Goal: Check status: Check status

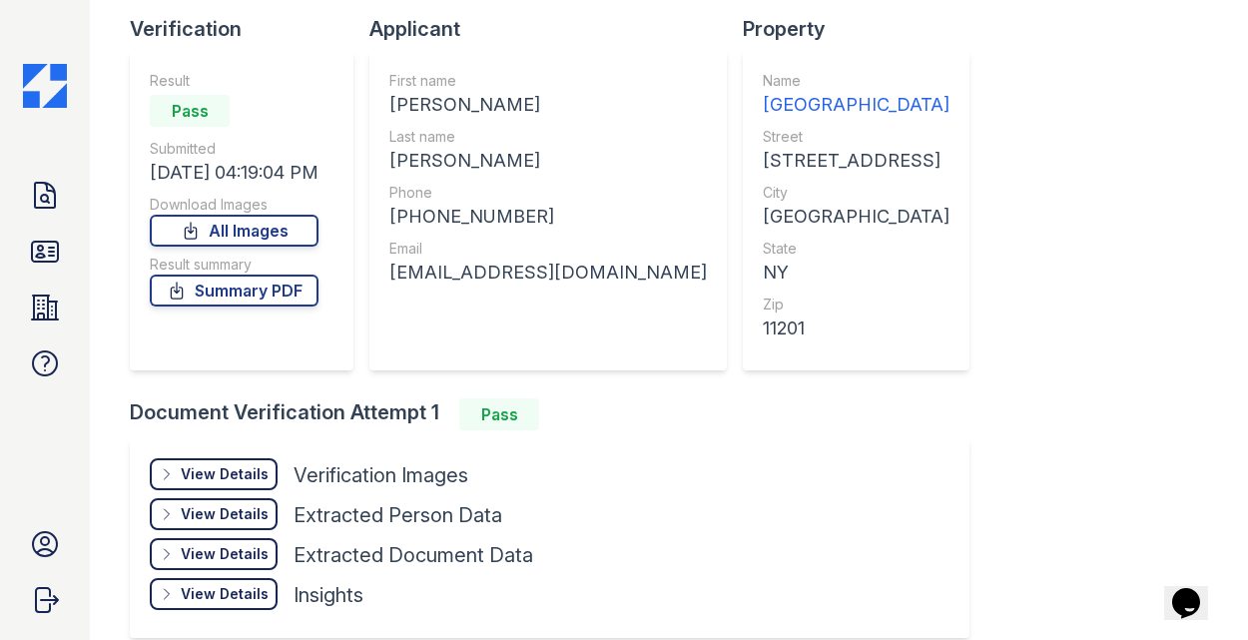
scroll to position [208, 0]
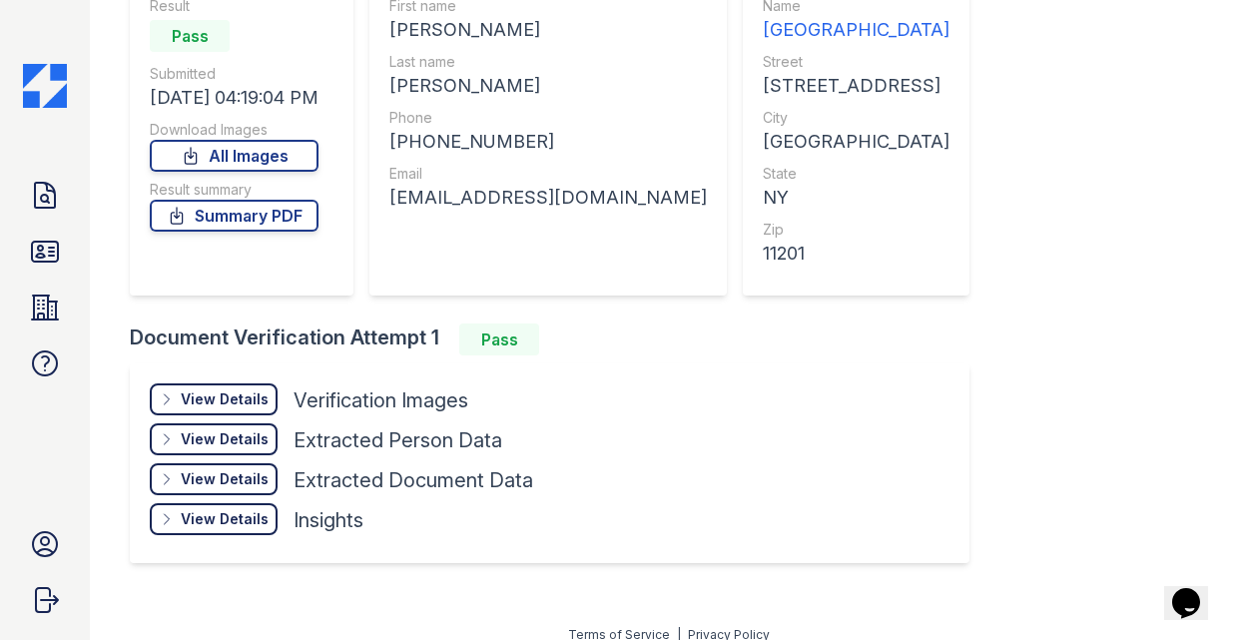
click at [196, 403] on div "View Details" at bounding box center [225, 399] width 88 height 20
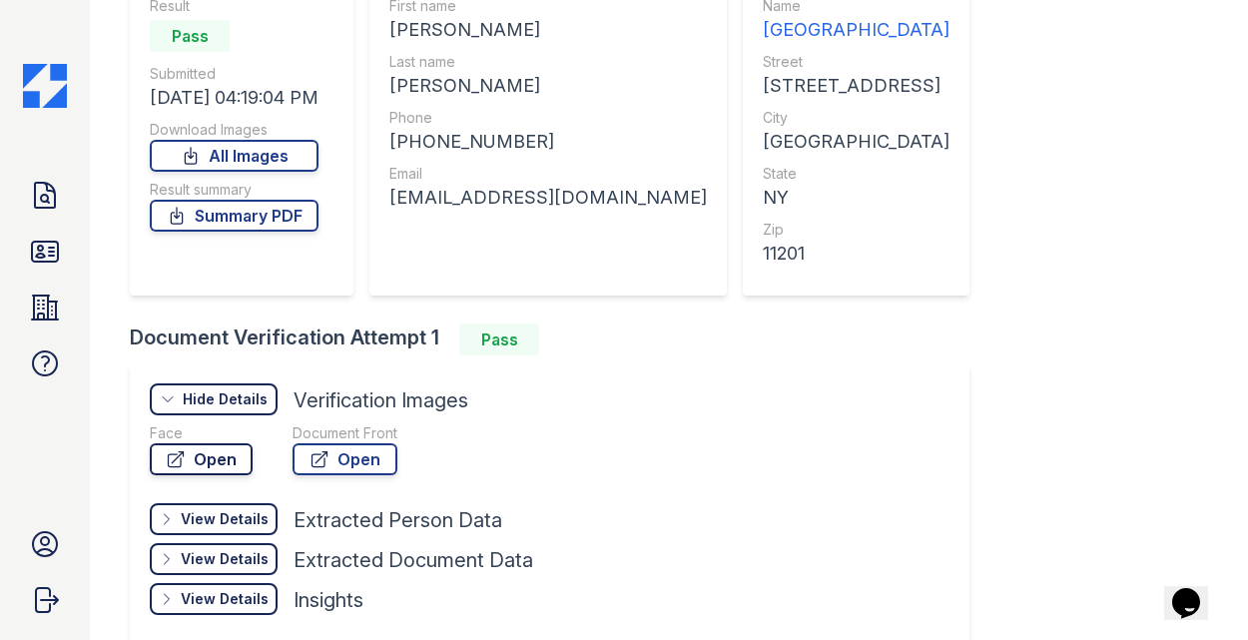
click at [208, 466] on link "Open" at bounding box center [201, 459] width 103 height 32
click at [357, 459] on link "Open" at bounding box center [345, 459] width 105 height 32
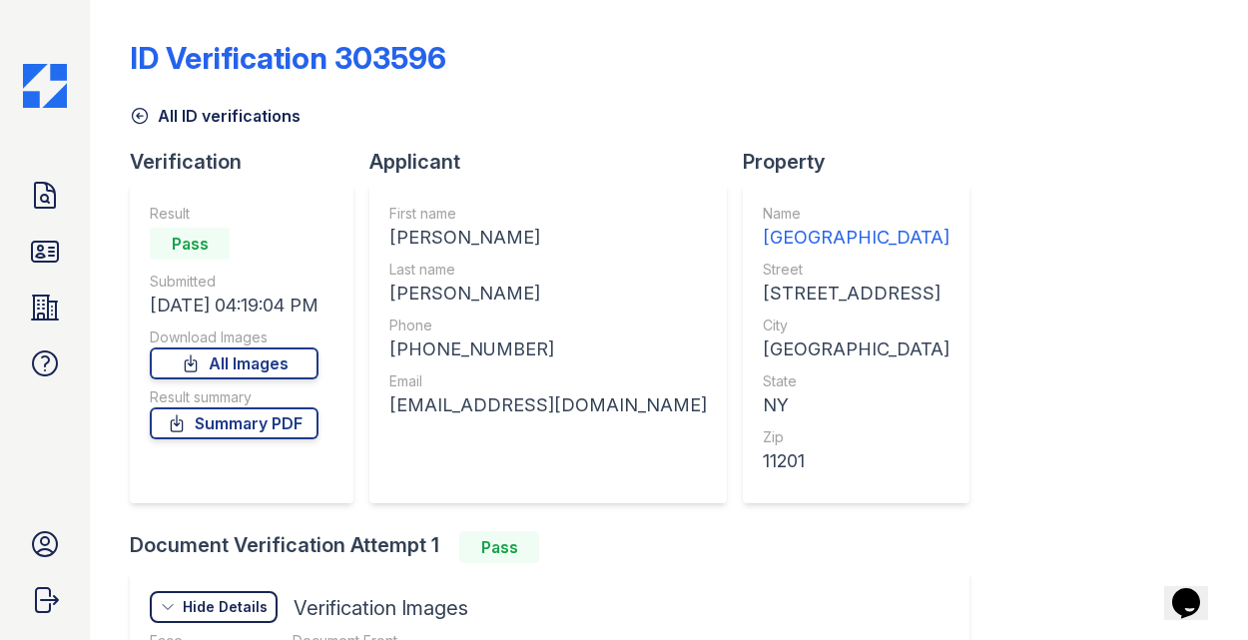
scroll to position [0, 0]
click at [459, 121] on div "All ID verifications" at bounding box center [669, 110] width 1078 height 36
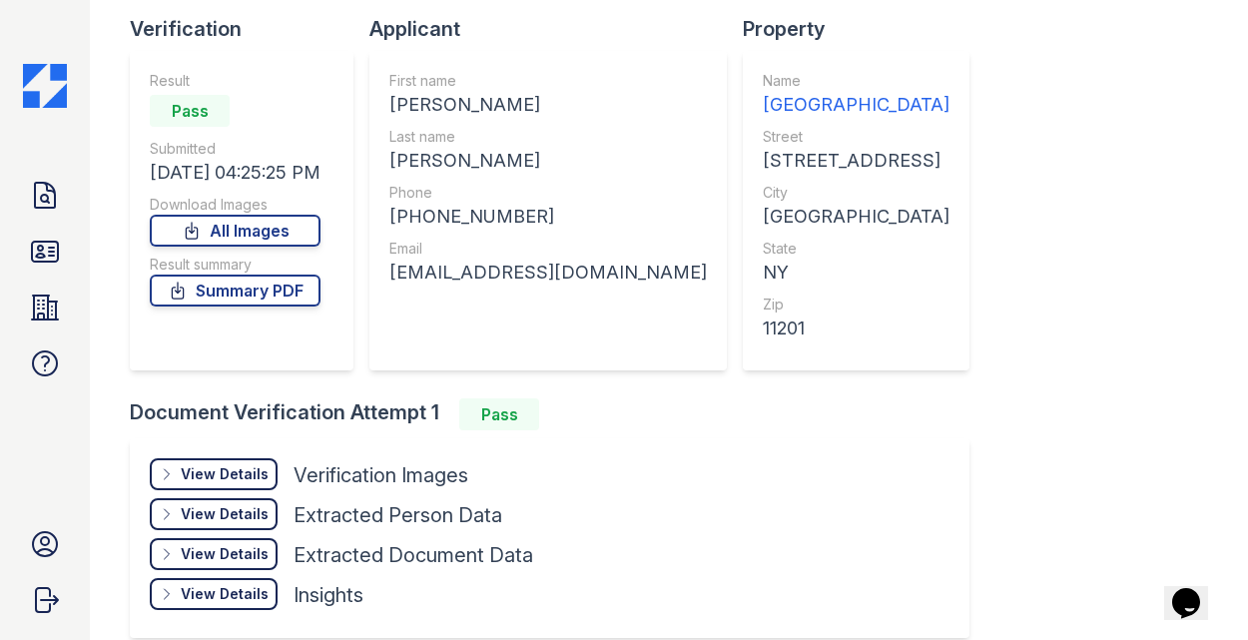
scroll to position [227, 0]
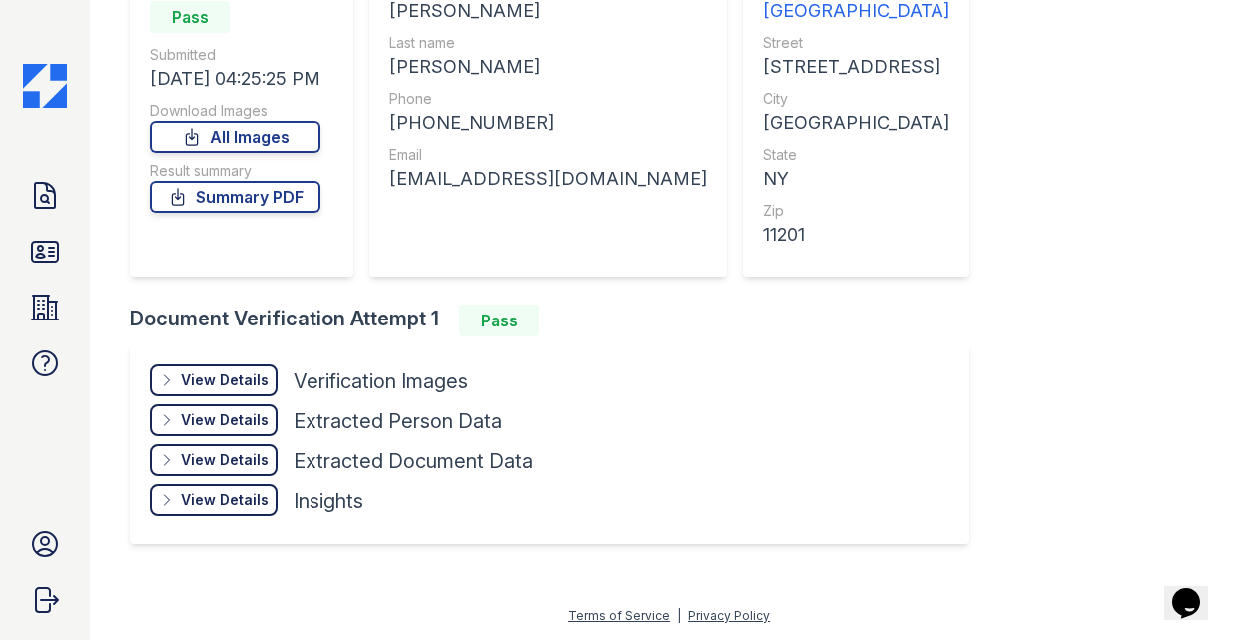
click at [210, 421] on div "View Details" at bounding box center [225, 420] width 88 height 20
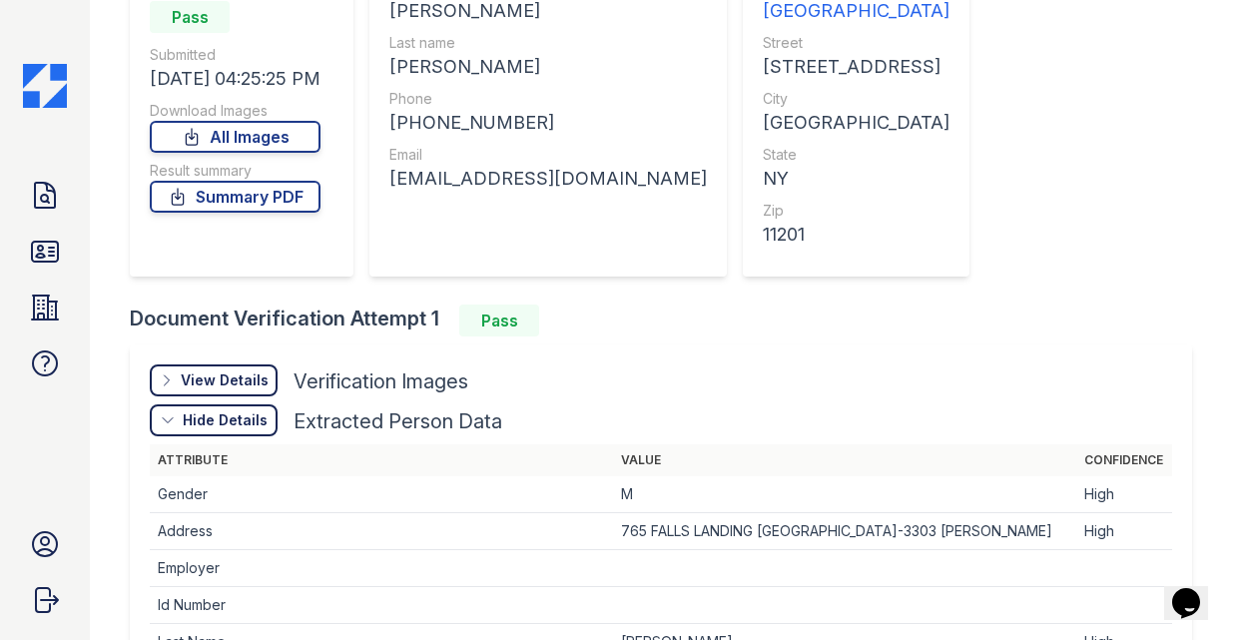
click at [217, 421] on div "Hide Details" at bounding box center [225, 420] width 85 height 20
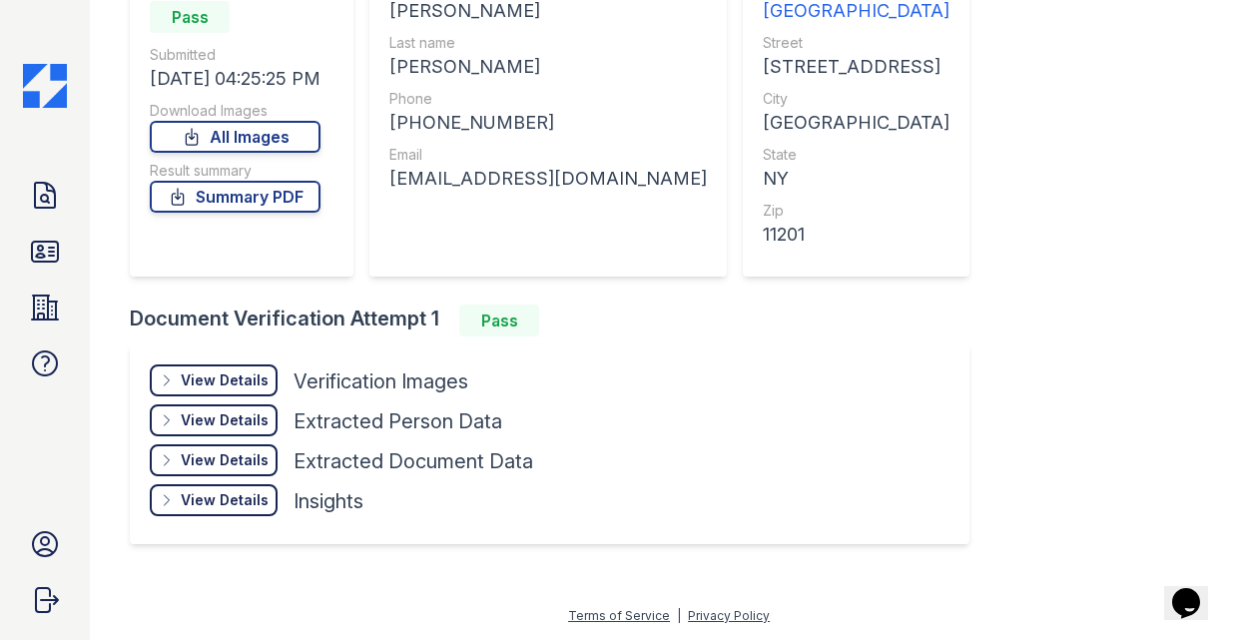
click at [211, 395] on div "View Details Details" at bounding box center [214, 380] width 128 height 32
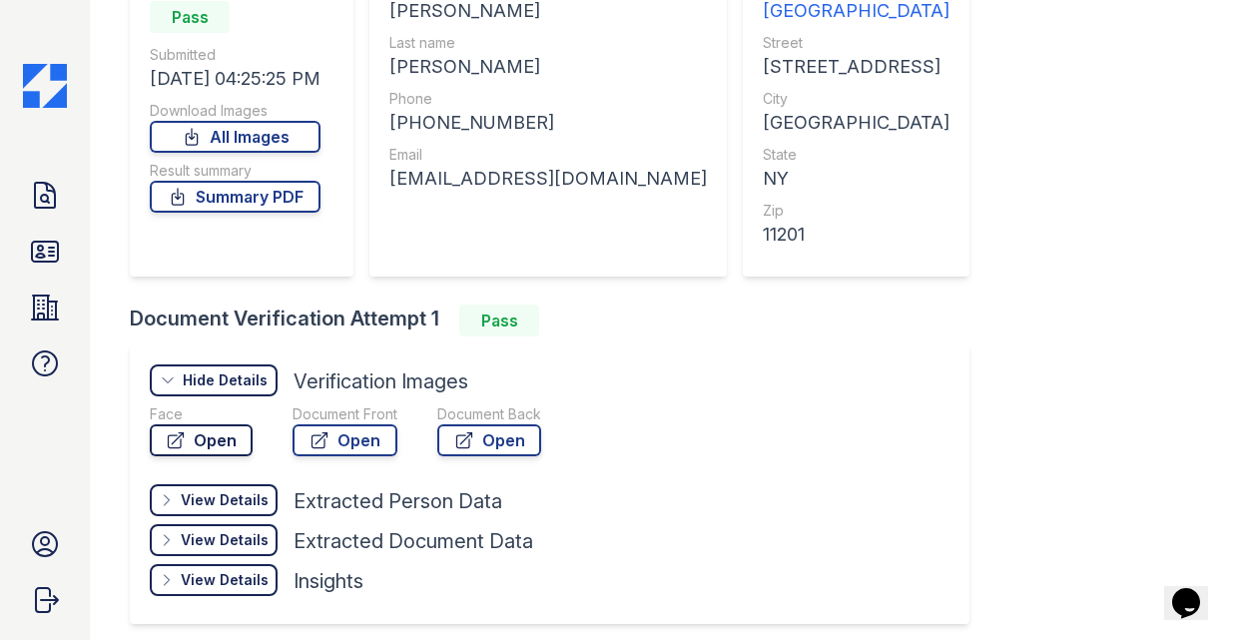
click at [221, 447] on link "Open" at bounding box center [201, 440] width 103 height 32
click at [338, 434] on link "Open" at bounding box center [345, 440] width 105 height 32
click at [55, 201] on icon at bounding box center [45, 195] width 20 height 25
